Goal: Task Accomplishment & Management: Use online tool/utility

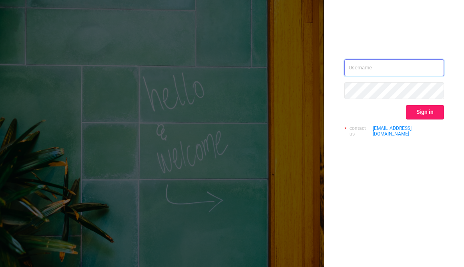
type input "[EMAIL_ADDRESS][DOMAIN_NAME]"
click at [429, 110] on button "Sign in" at bounding box center [425, 112] width 38 height 14
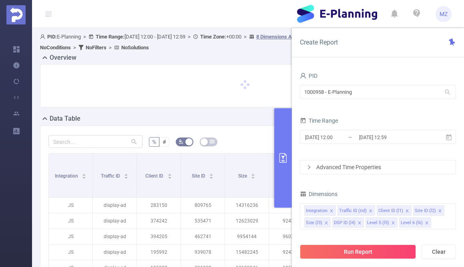
click at [429, 110] on form "PID 1000958 - E-Planning 1000958 - E-Planning Time Range [DATE] 12:00 _ [DATE] …" at bounding box center [378, 122] width 156 height 104
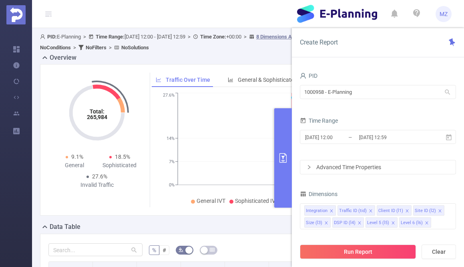
click at [400, 112] on form "PID 1000958 - E-Planning 1000958 - E-Planning Time Range [DATE] 12:00 _ [DATE] …" at bounding box center [378, 122] width 156 height 104
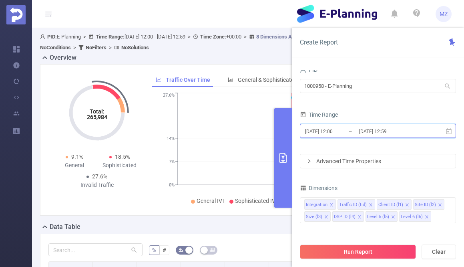
click at [451, 133] on icon at bounding box center [449, 131] width 6 height 6
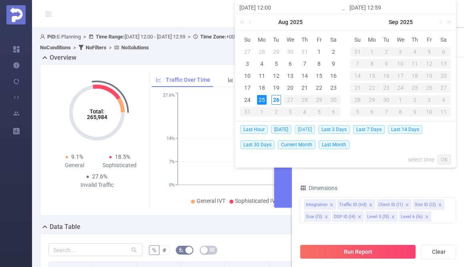
click at [307, 129] on span "[DATE]" at bounding box center [305, 129] width 20 height 9
type input "[DATE] 00:00"
type input "[DATE] 23:59"
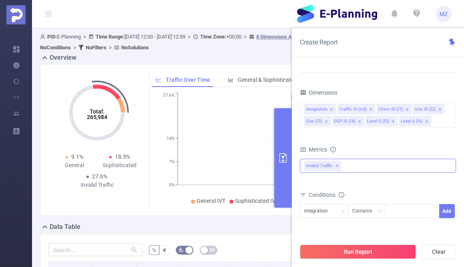
click at [362, 167] on div "Invalid Traffic ✕" at bounding box center [378, 166] width 156 height 14
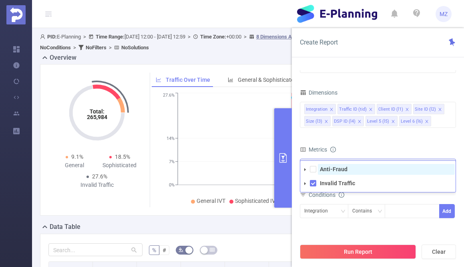
click at [341, 170] on strong "Anti-Fraud" at bounding box center [334, 169] width 28 height 6
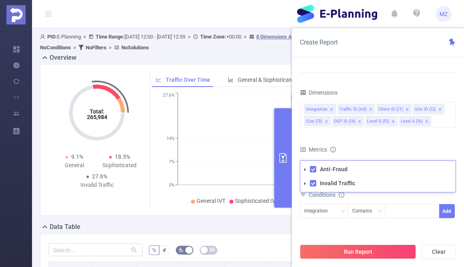
click at [361, 145] on div "Metrics" at bounding box center [378, 150] width 156 height 13
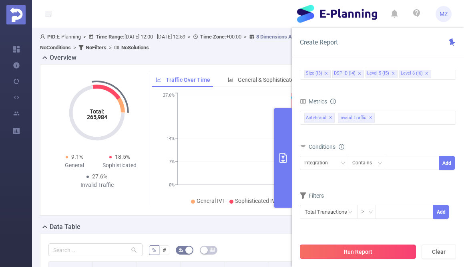
click at [361, 252] on button "Run Report" at bounding box center [358, 251] width 116 height 14
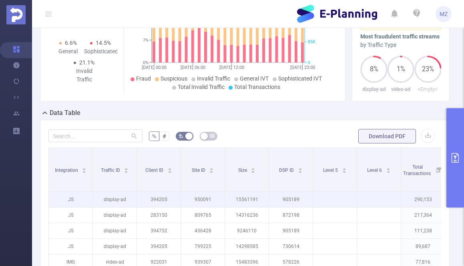
scroll to position [138, 0]
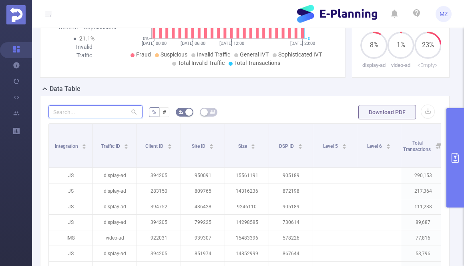
click at [90, 111] on input "text" at bounding box center [95, 111] width 94 height 13
paste input "934725"
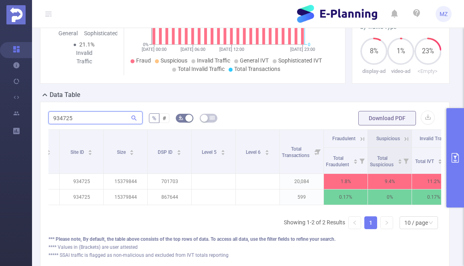
scroll to position [0, 122]
type input "934725"
